Goal: Navigation & Orientation: Find specific page/section

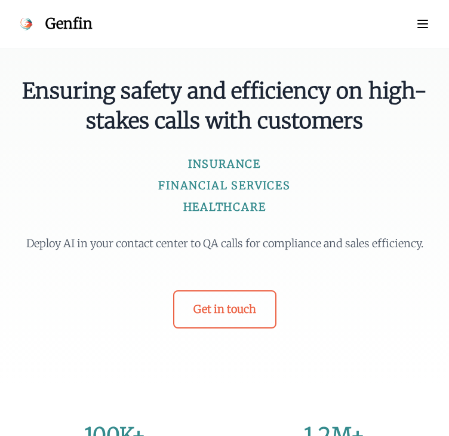
click at [136, 236] on p "Deploy AI in your contact center to QA calls for compliance and sales efficienc…" at bounding box center [225, 243] width 430 height 17
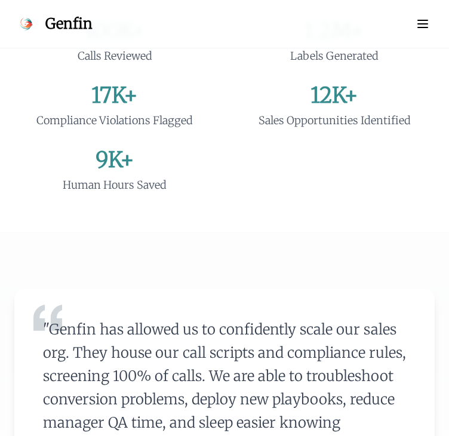
scroll to position [24, 0]
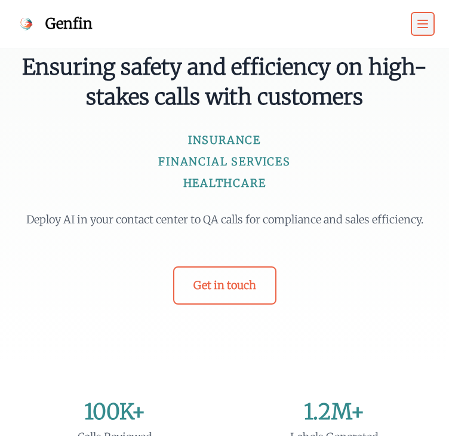
click at [422, 24] on icon "button" at bounding box center [423, 24] width 14 height 14
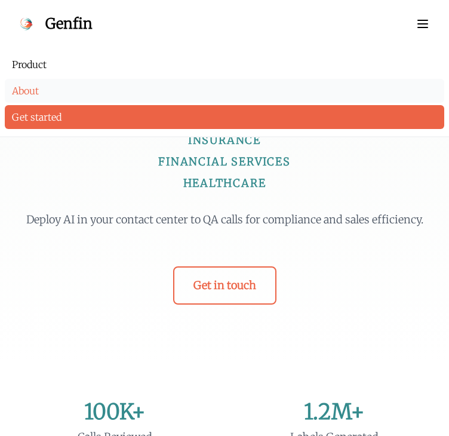
click at [19, 93] on link "About" at bounding box center [225, 91] width 440 height 24
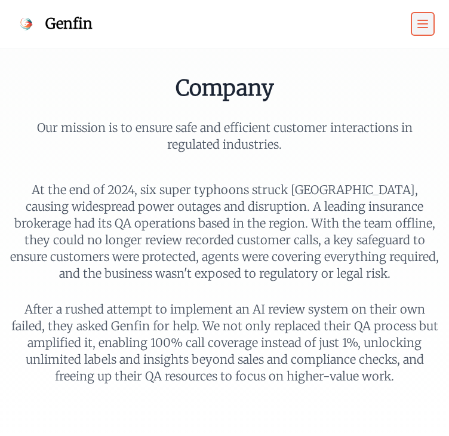
click at [428, 24] on icon "button" at bounding box center [423, 24] width 14 height 14
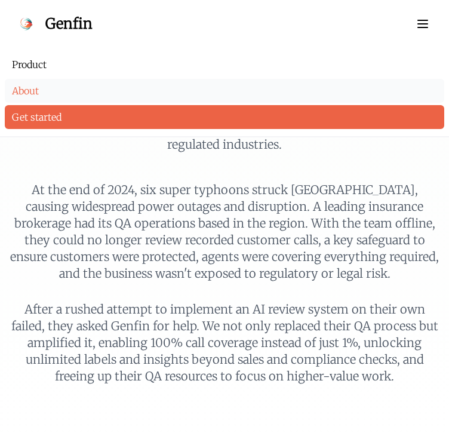
click at [33, 89] on link "About" at bounding box center [225, 91] width 440 height 24
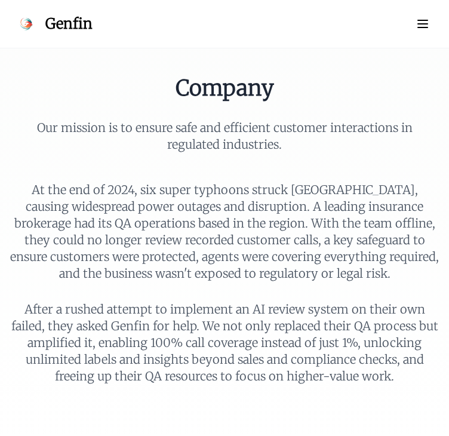
click at [163, 161] on div "Company Our mission is to ensure safe and efficient customer interactions in re…" at bounding box center [224, 230] width 449 height 308
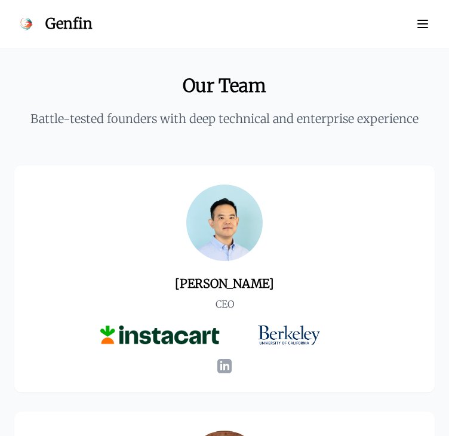
scroll to position [381, 0]
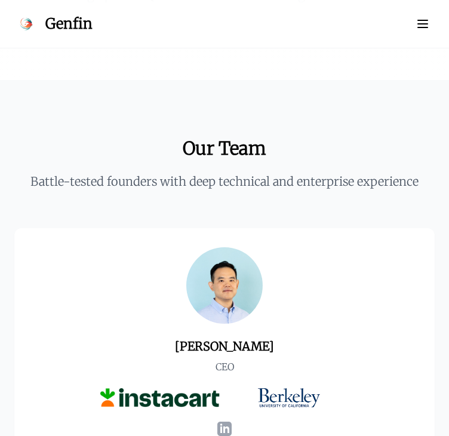
click at [228, 350] on h3 "[PERSON_NAME]" at bounding box center [224, 346] width 248 height 17
click at [226, 289] on img at bounding box center [224, 285] width 76 height 76
